Goal: Transaction & Acquisition: Obtain resource

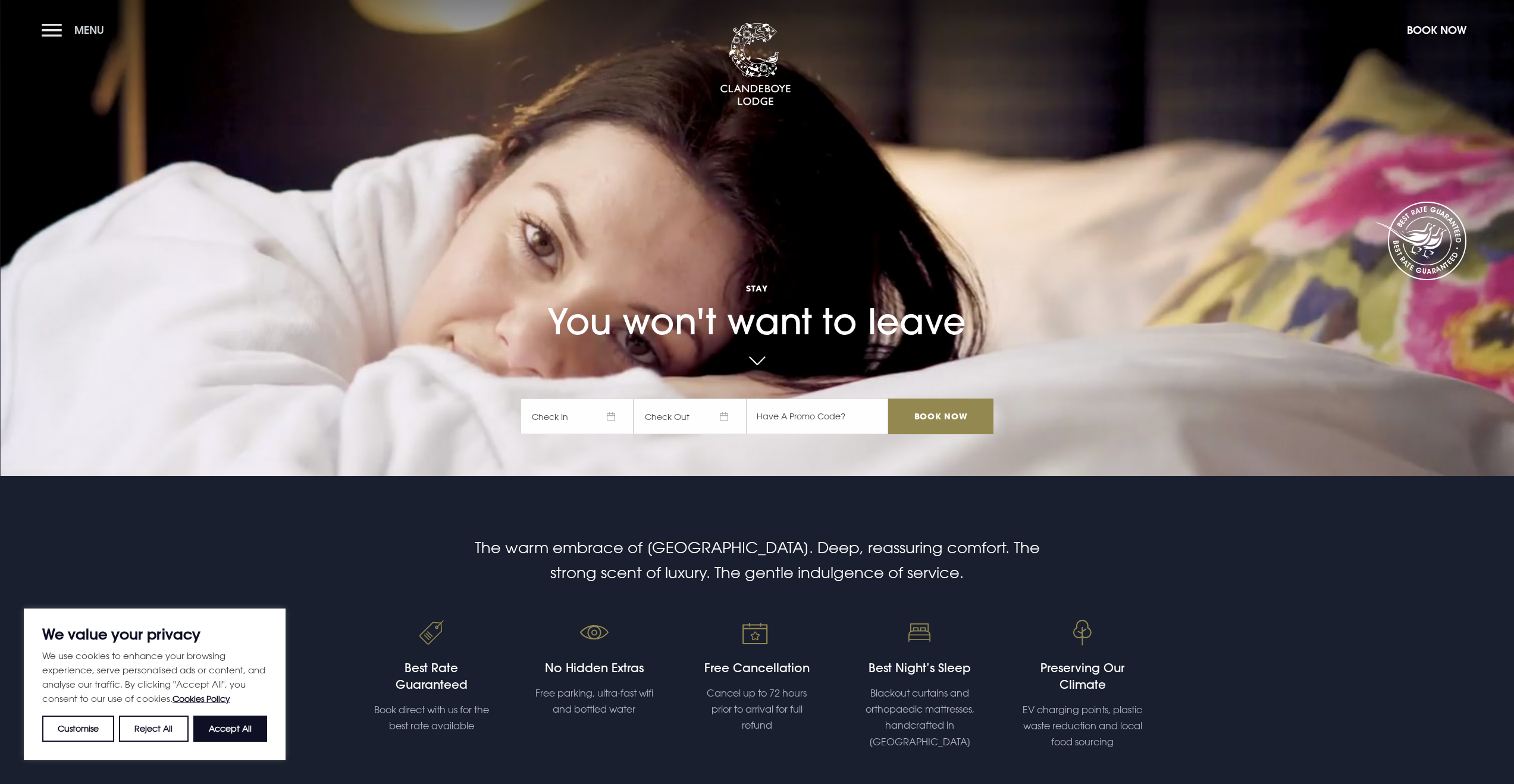
click at [65, 35] on button "Menu" at bounding box center [76, 30] width 68 height 26
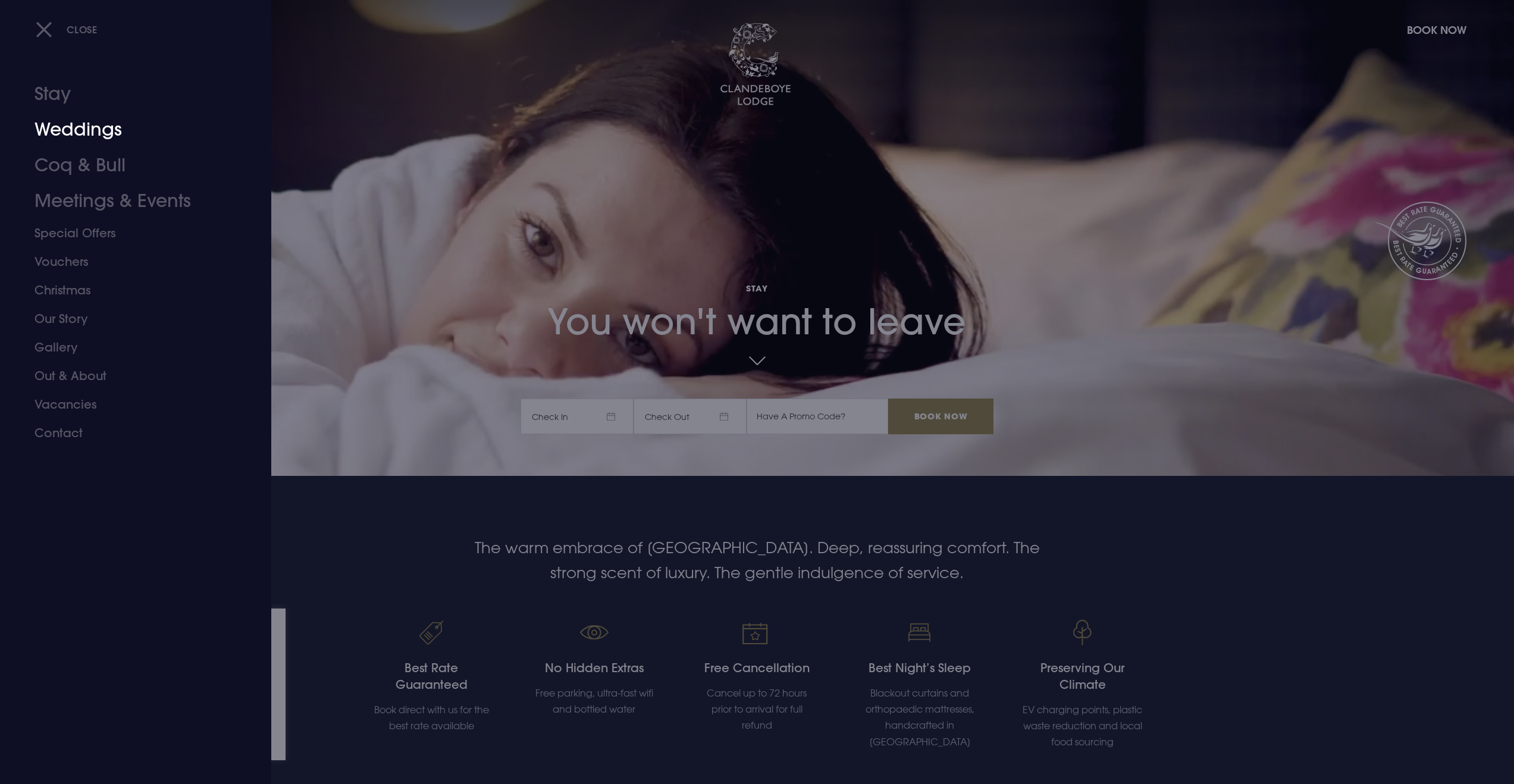
click at [87, 134] on link "Weddings" at bounding box center [128, 129] width 188 height 35
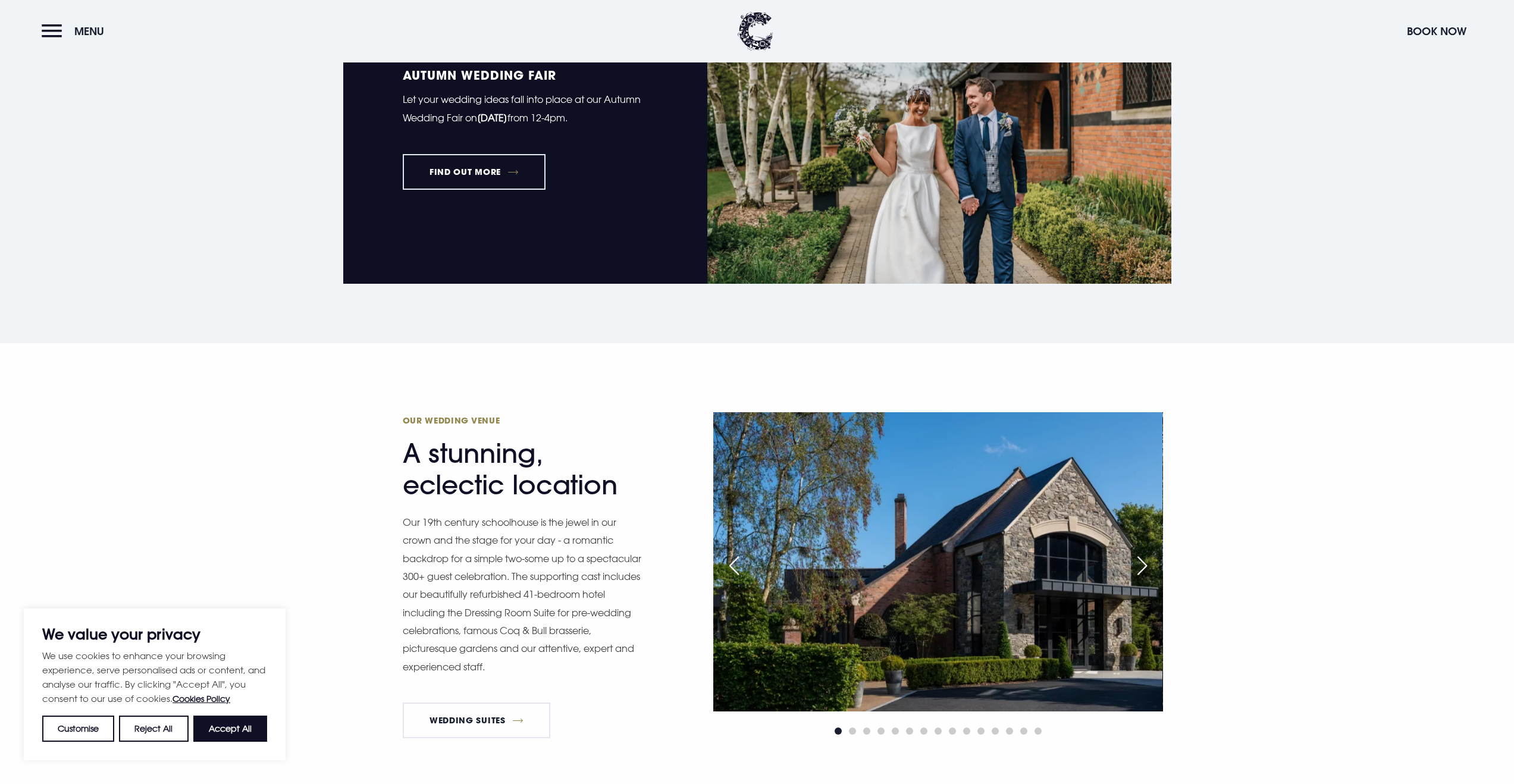
scroll to position [1216, 0]
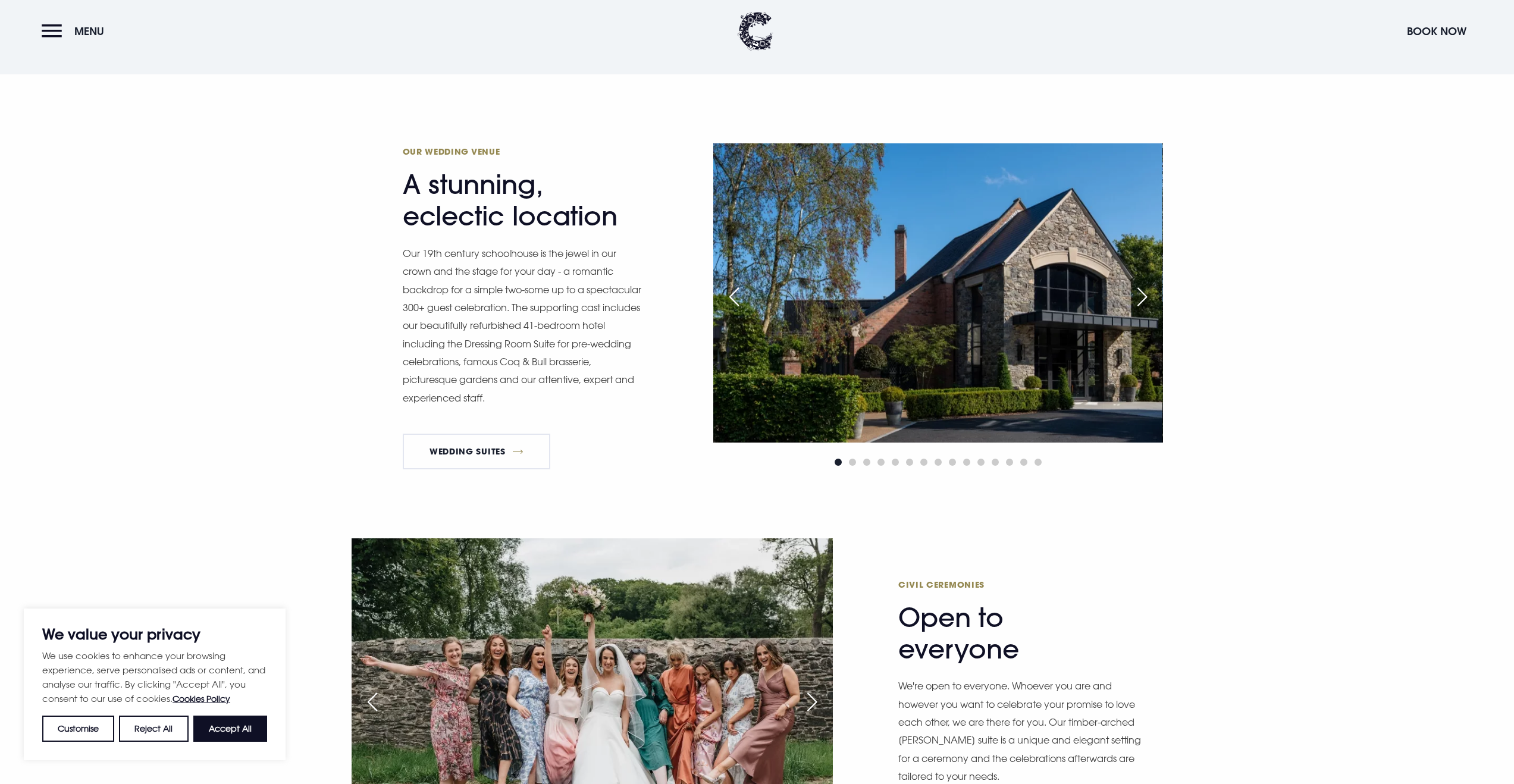
click at [1143, 299] on div "Next slide" at bounding box center [1142, 296] width 30 height 26
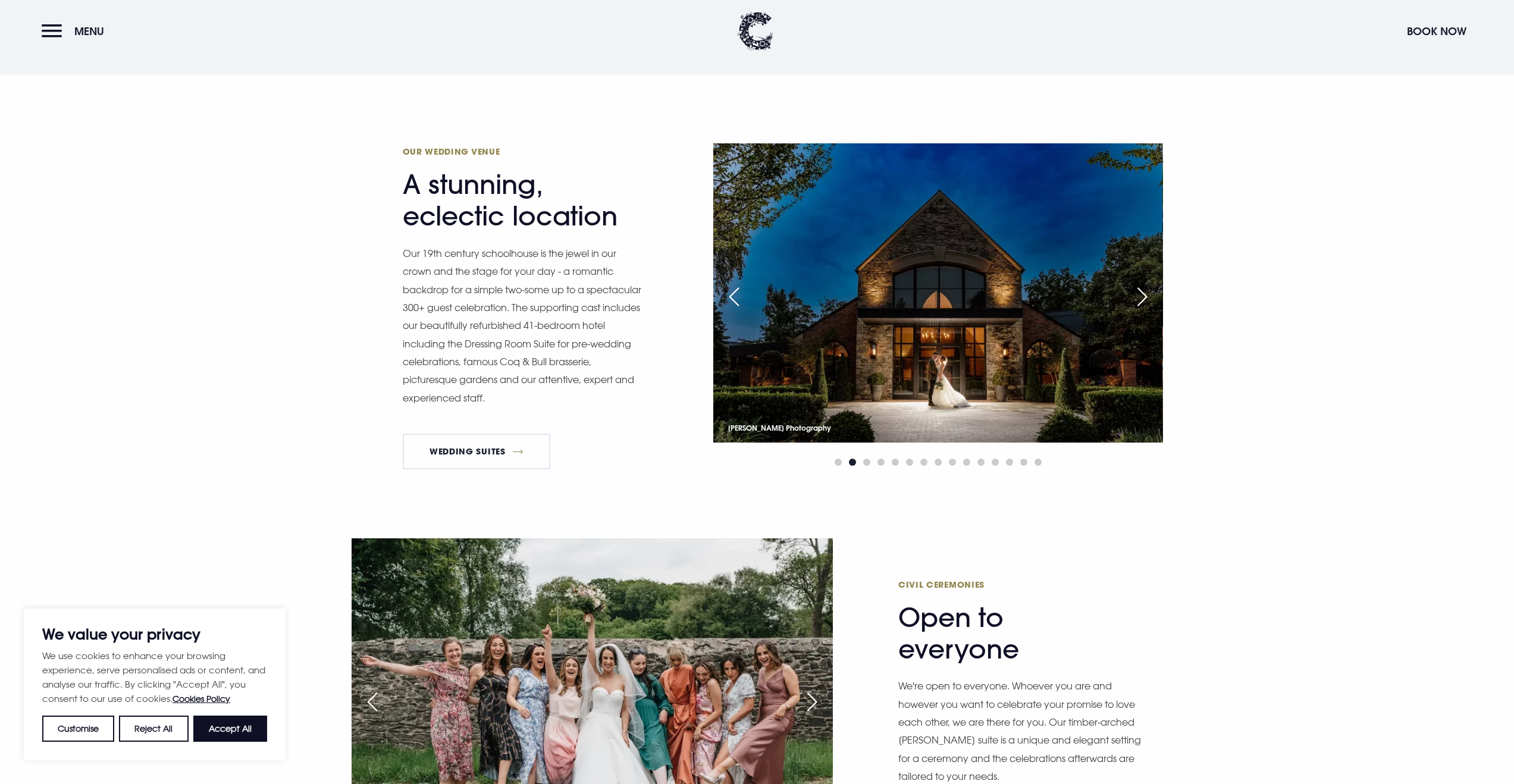
click at [1143, 299] on div "Next slide" at bounding box center [1142, 296] width 30 height 26
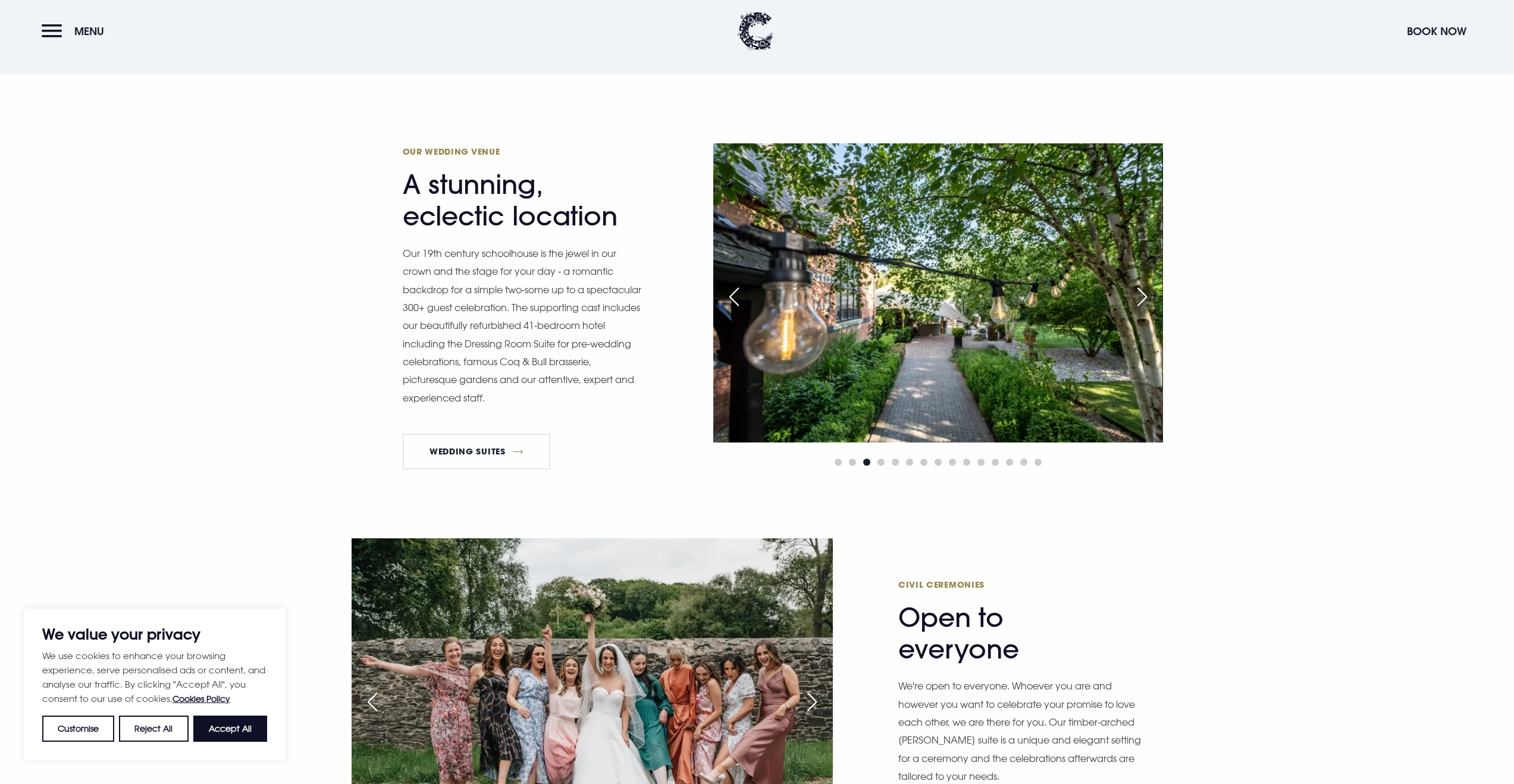
click at [1143, 299] on div "Next slide" at bounding box center [1142, 296] width 30 height 26
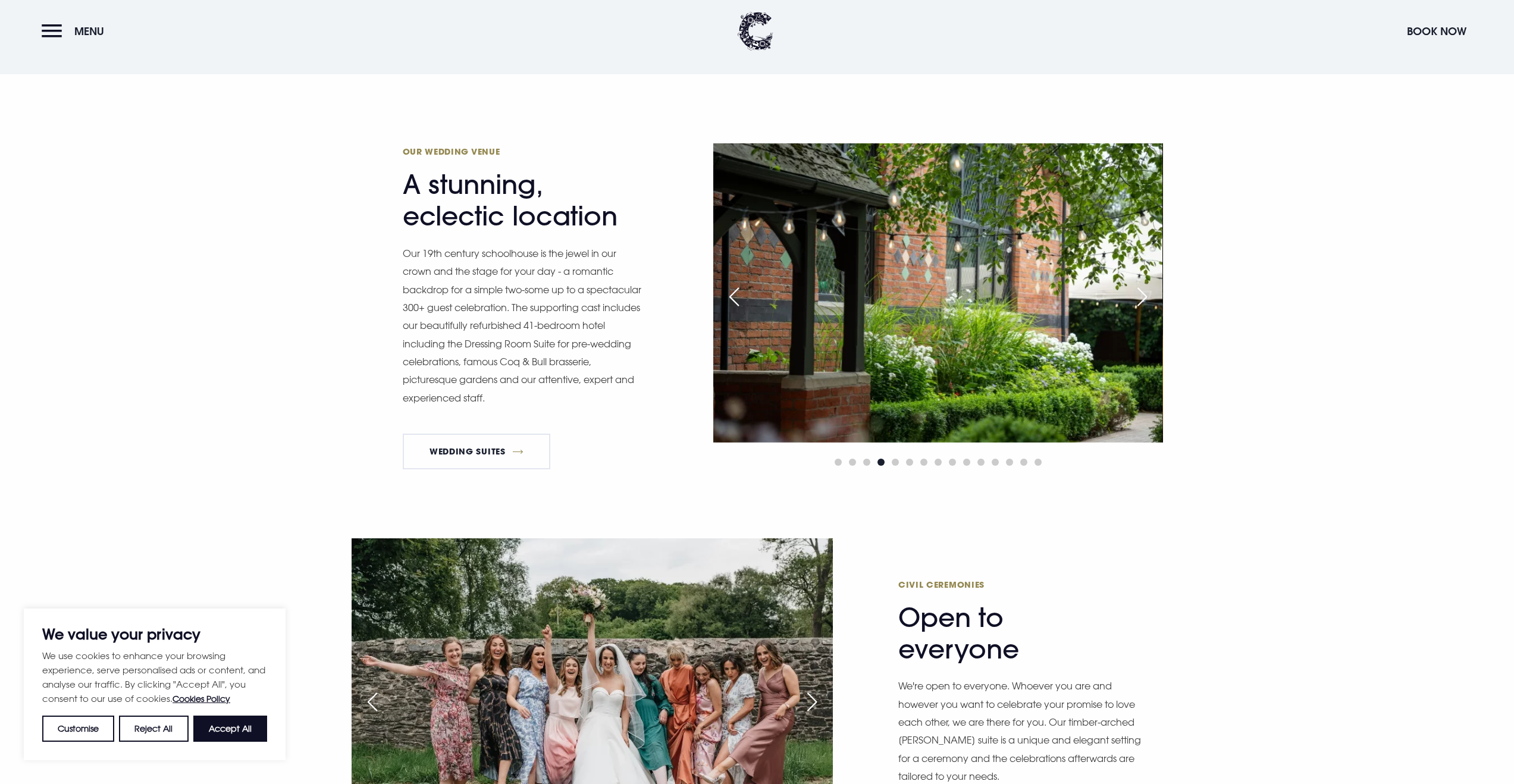
click at [1143, 299] on div "Next slide" at bounding box center [1142, 296] width 30 height 26
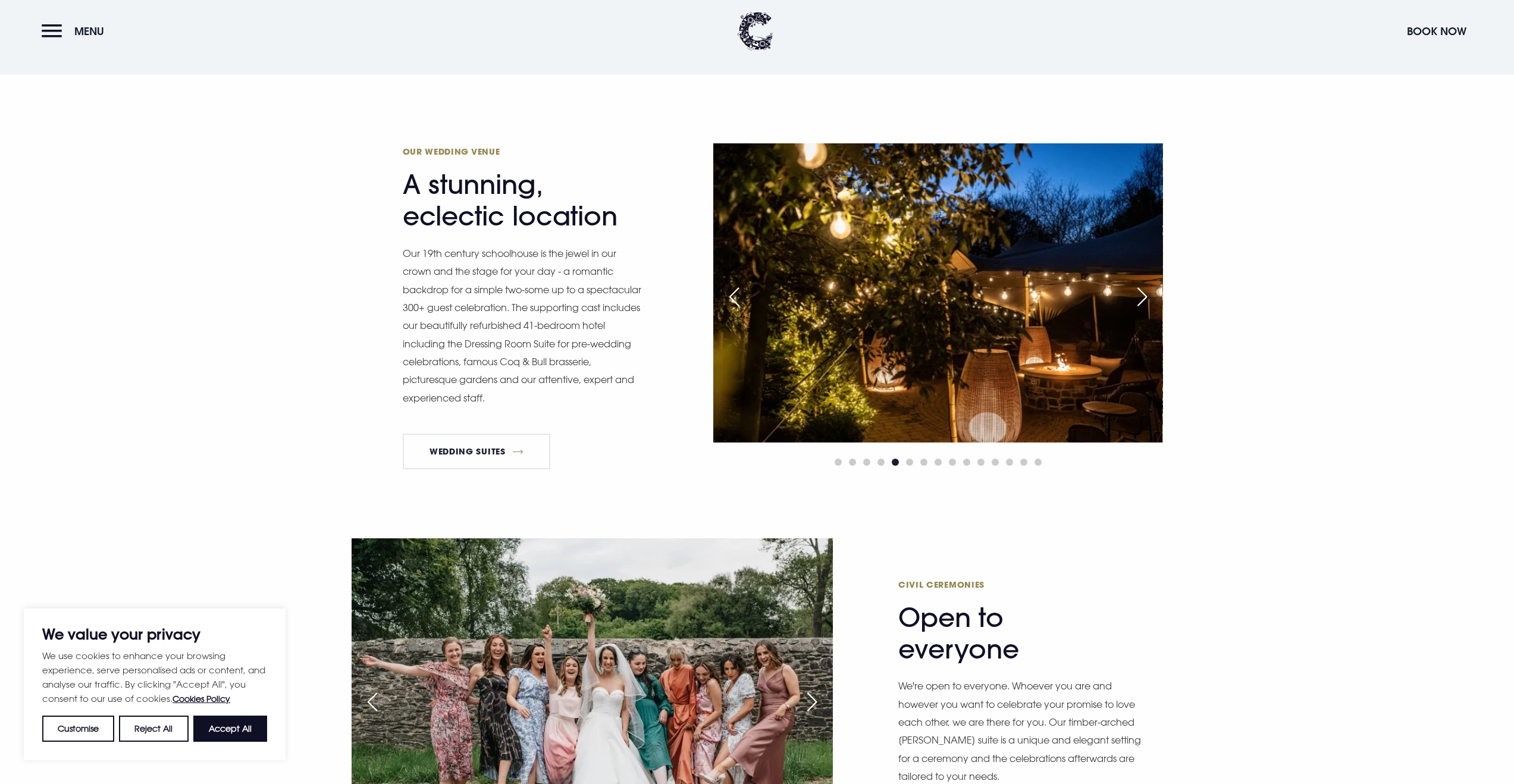
click at [1143, 299] on div "Next slide" at bounding box center [1142, 296] width 30 height 26
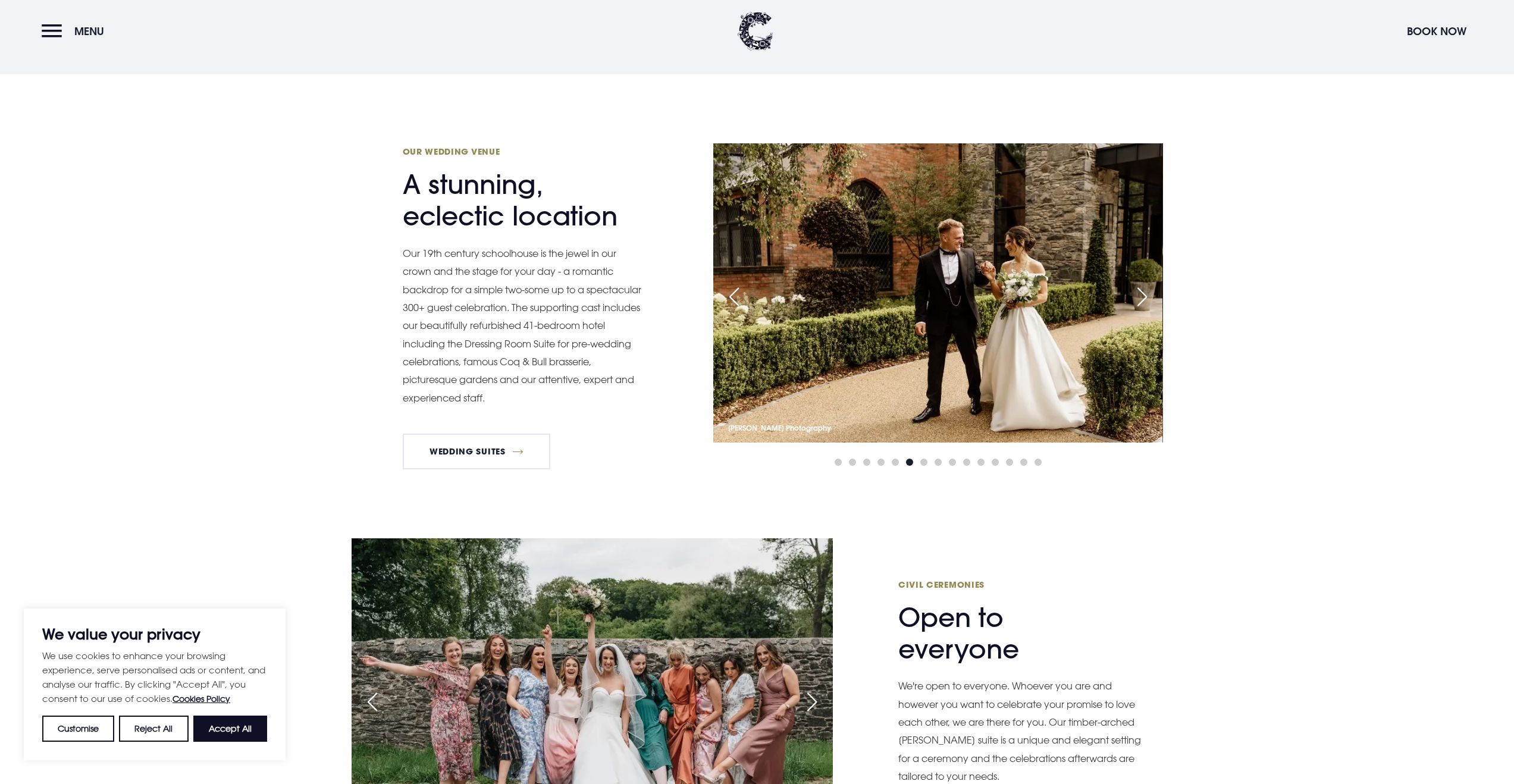
click at [1143, 299] on div "Next slide" at bounding box center [1142, 296] width 30 height 26
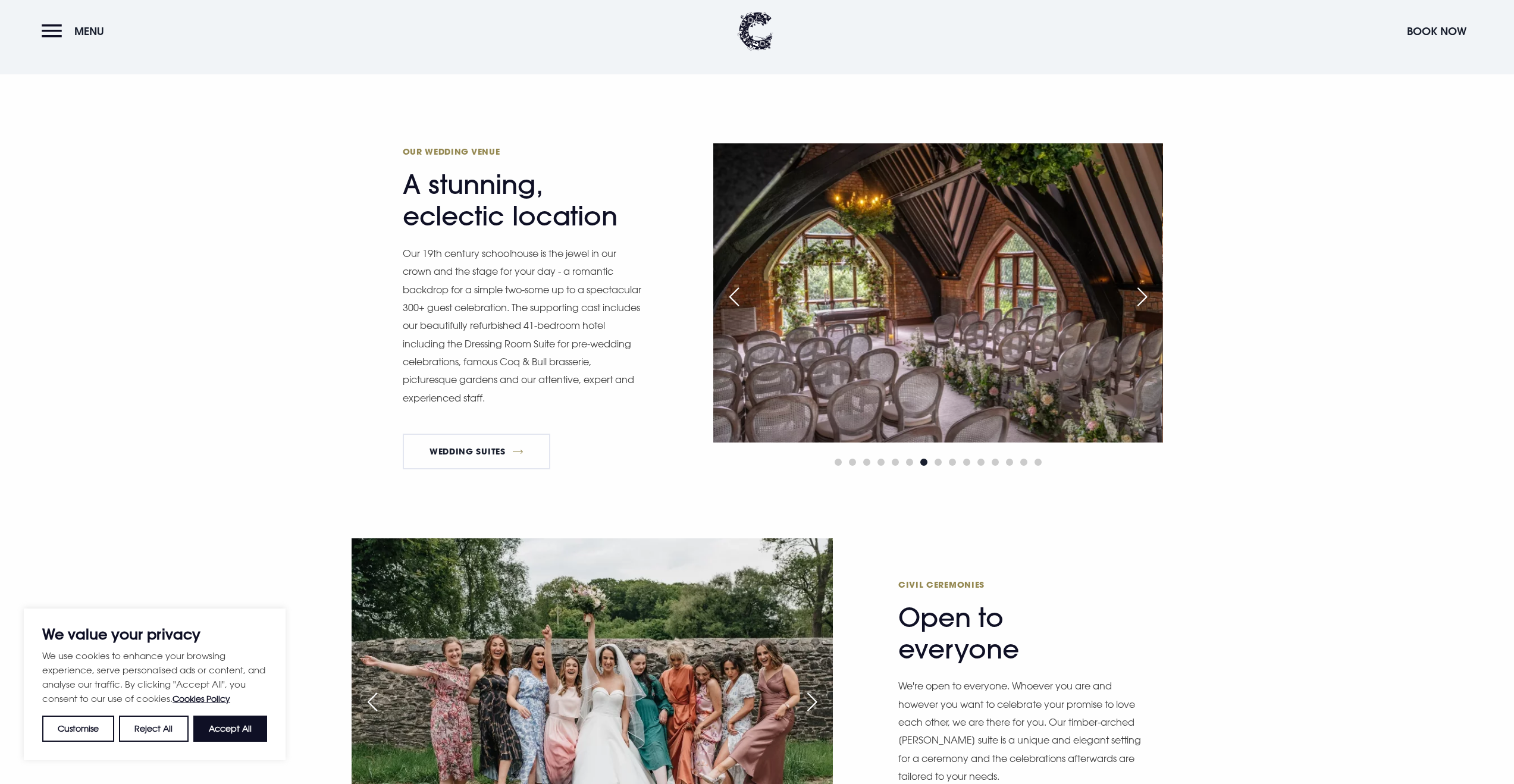
click at [1143, 299] on div "Next slide" at bounding box center [1142, 296] width 30 height 26
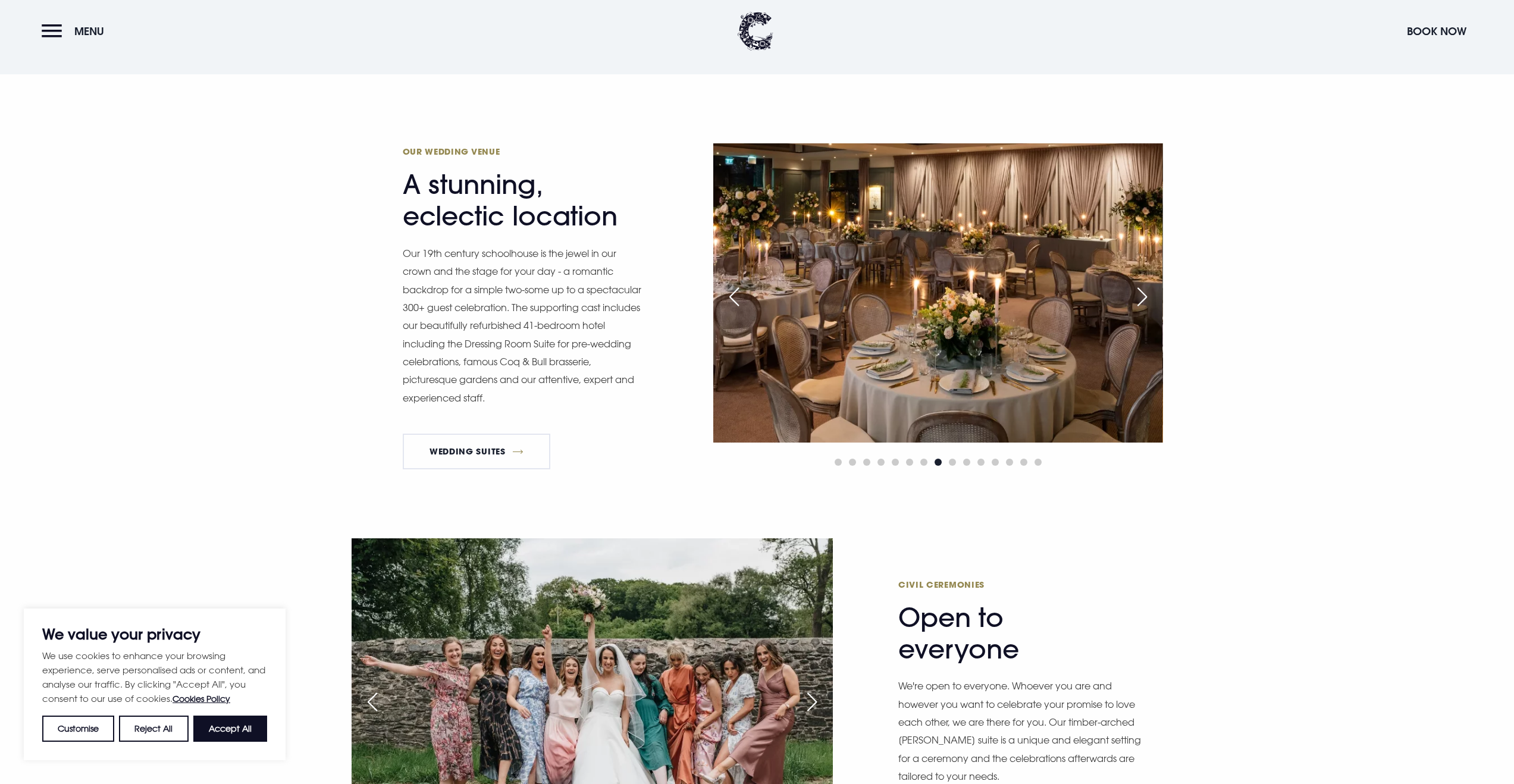
click at [1143, 299] on div "Next slide" at bounding box center [1142, 296] width 30 height 26
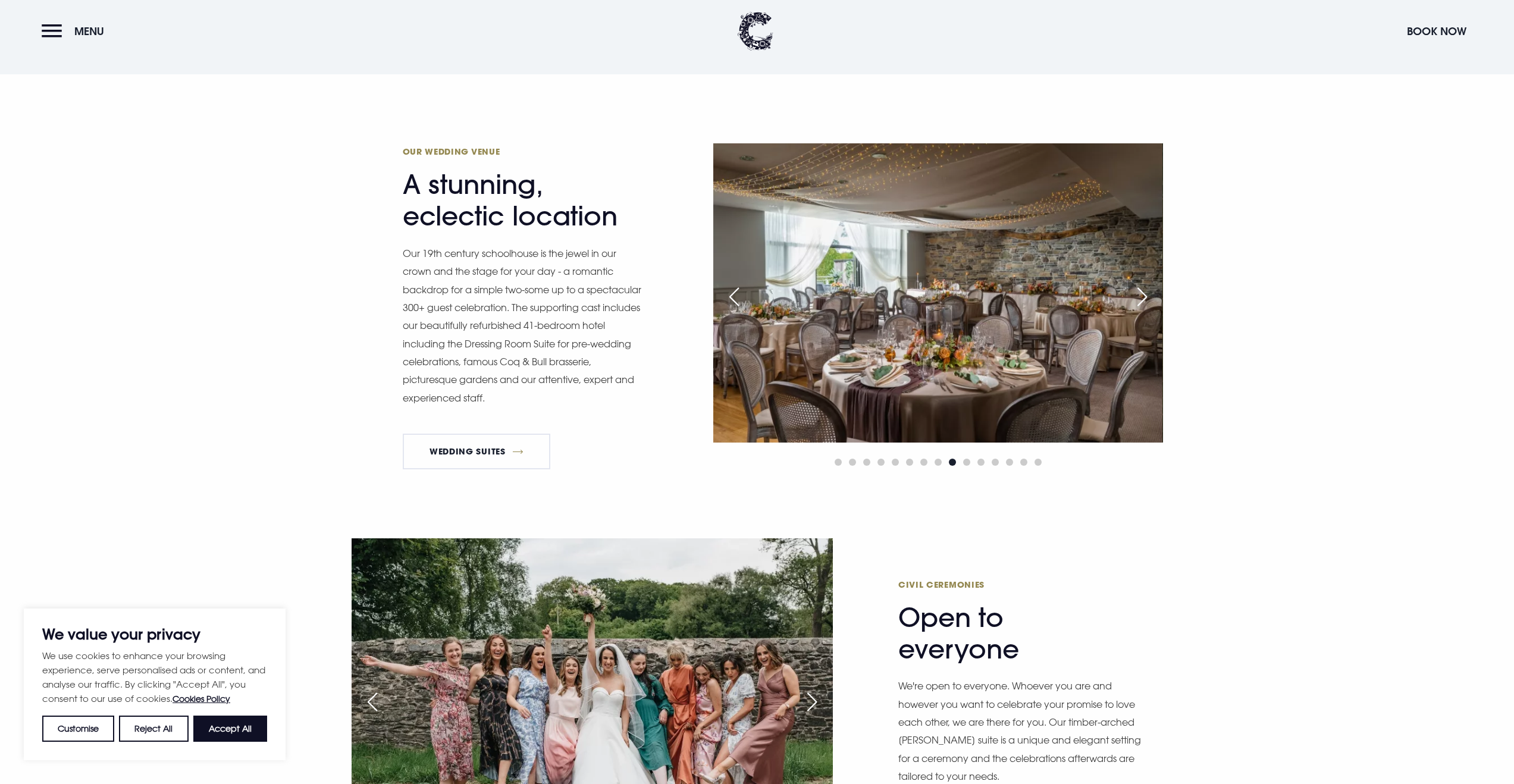
click at [1143, 299] on div "Next slide" at bounding box center [1142, 296] width 30 height 26
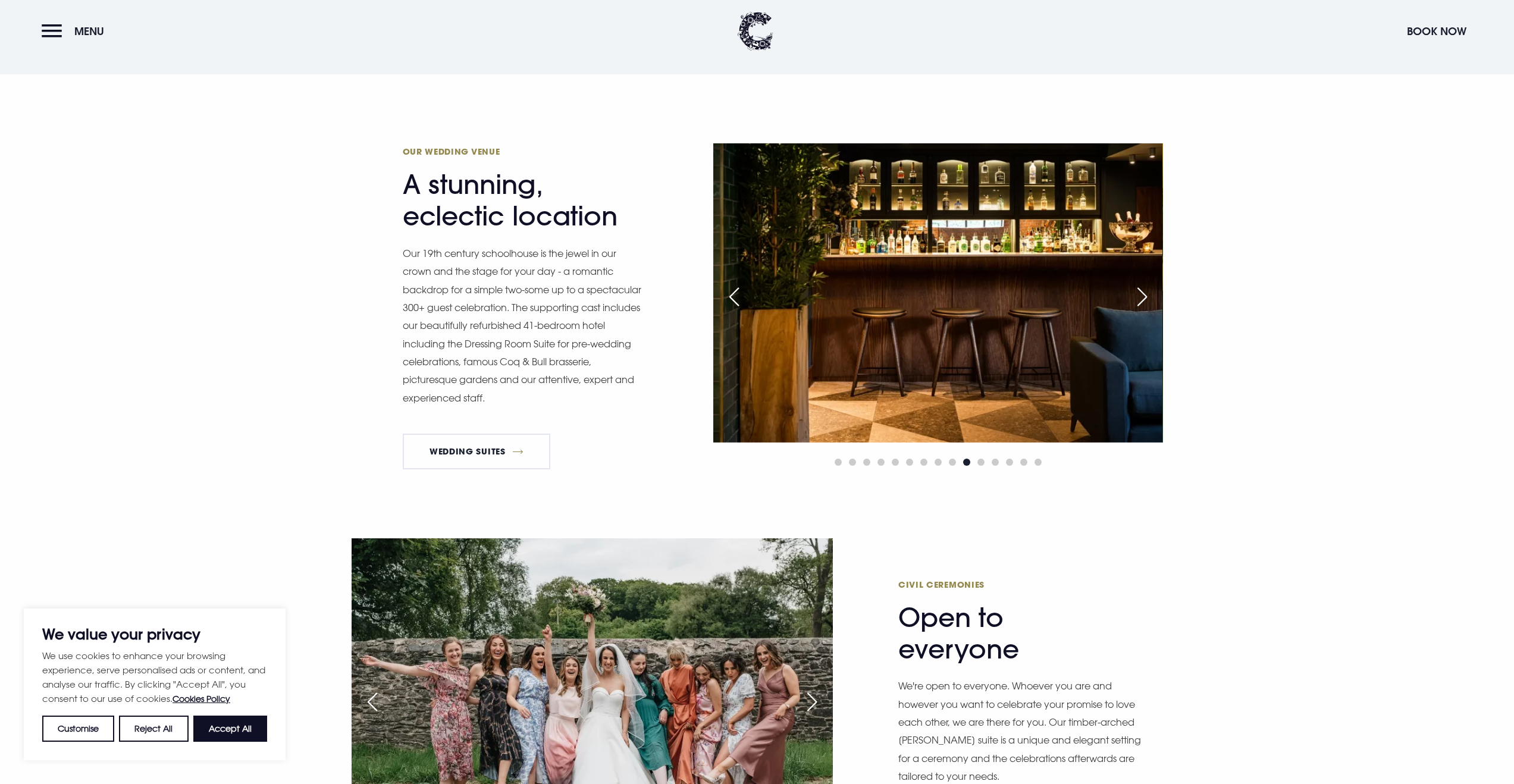
click at [1143, 299] on div "Next slide" at bounding box center [1142, 296] width 30 height 26
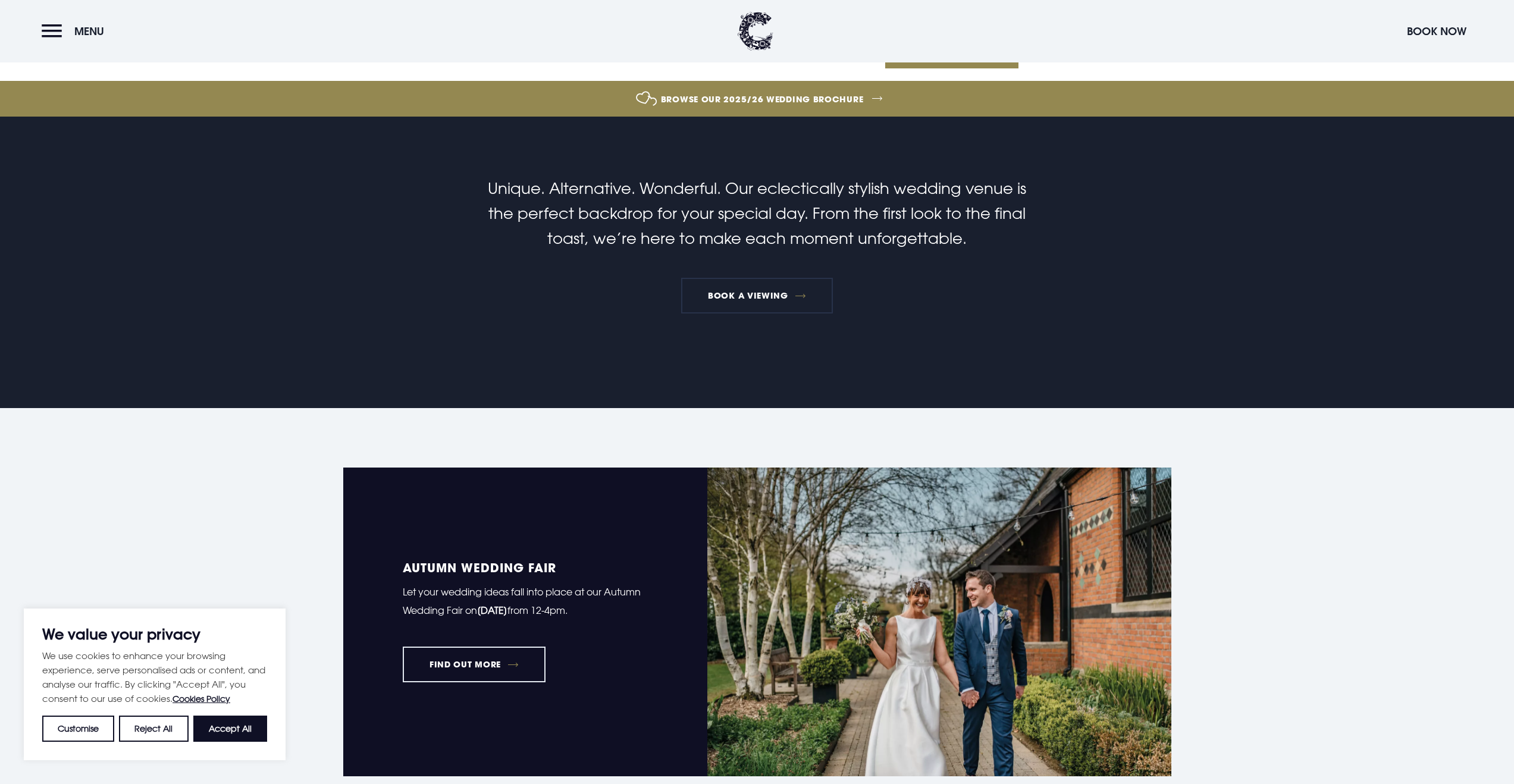
scroll to position [194, 0]
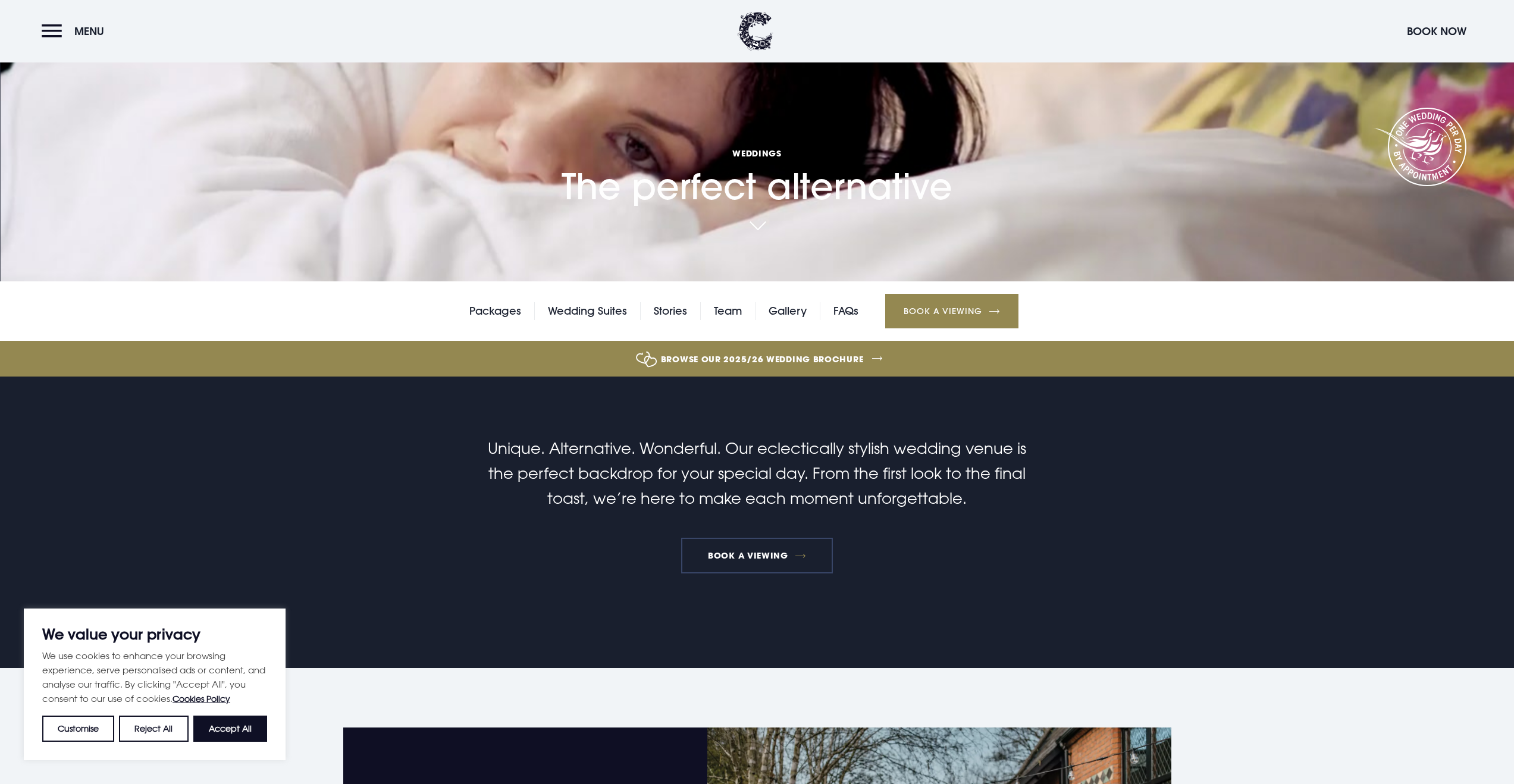
click at [756, 554] on link "Book a viewing" at bounding box center [757, 555] width 153 height 35
click at [823, 360] on link "Browse our 2025/26 wedding brochure" at bounding box center [762, 359] width 3231 height 45
